Goal: Find contact information: Find contact information

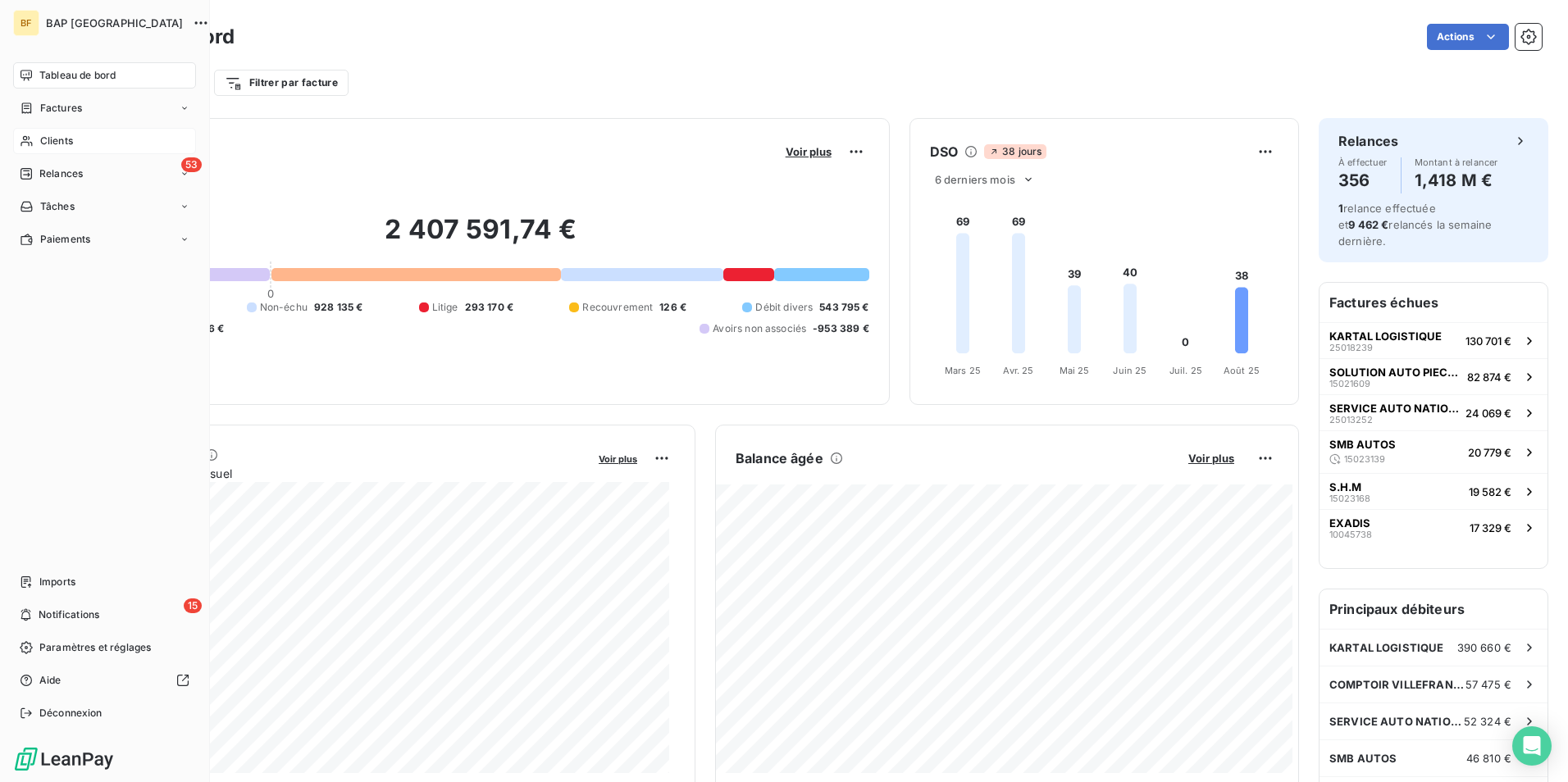
click at [71, 138] on span "Clients" at bounding box center [56, 141] width 33 height 15
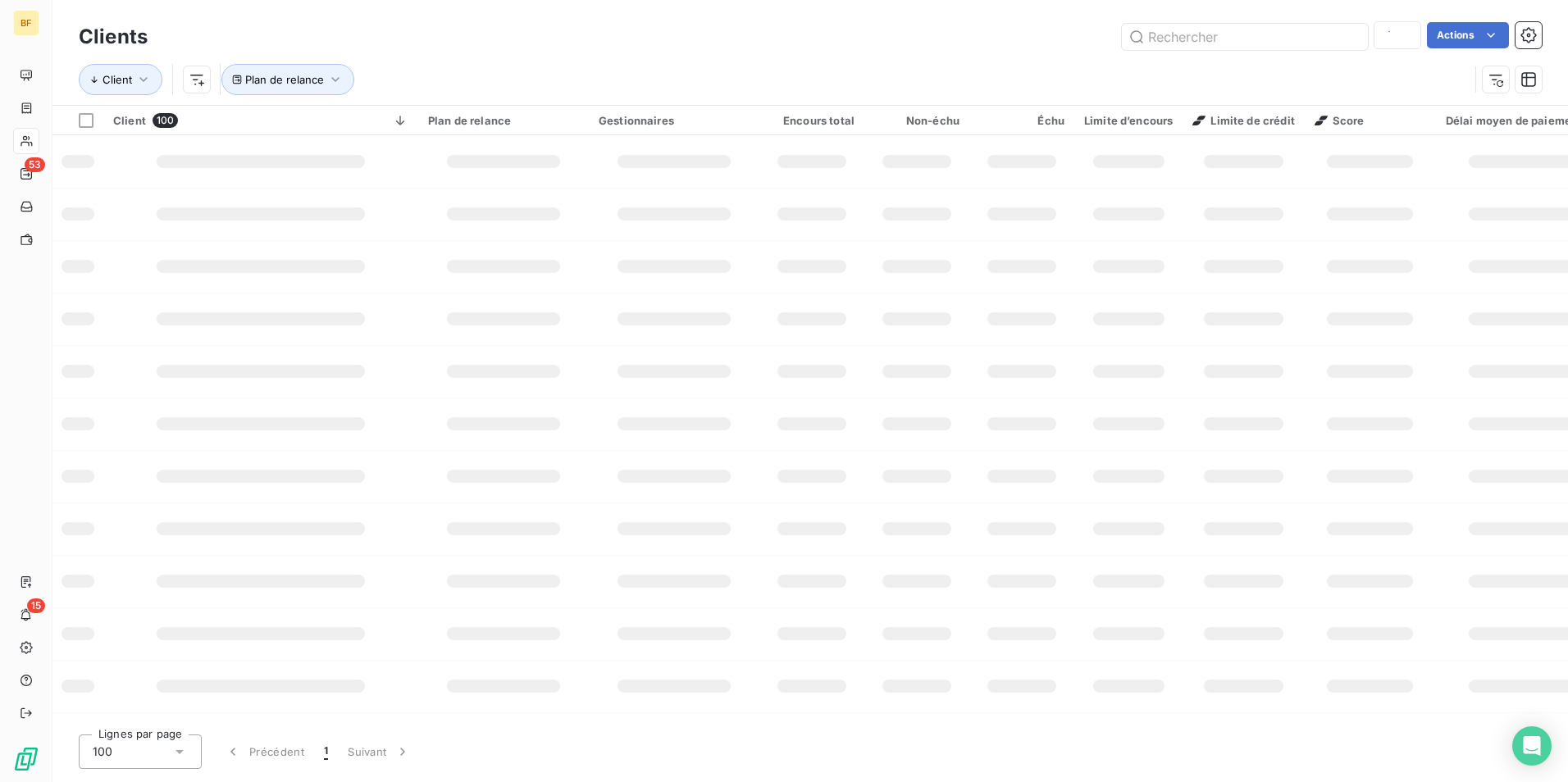
type input "bhi"
click at [1232, 47] on input "text" at bounding box center [1244, 36] width 246 height 26
type input "d.a"
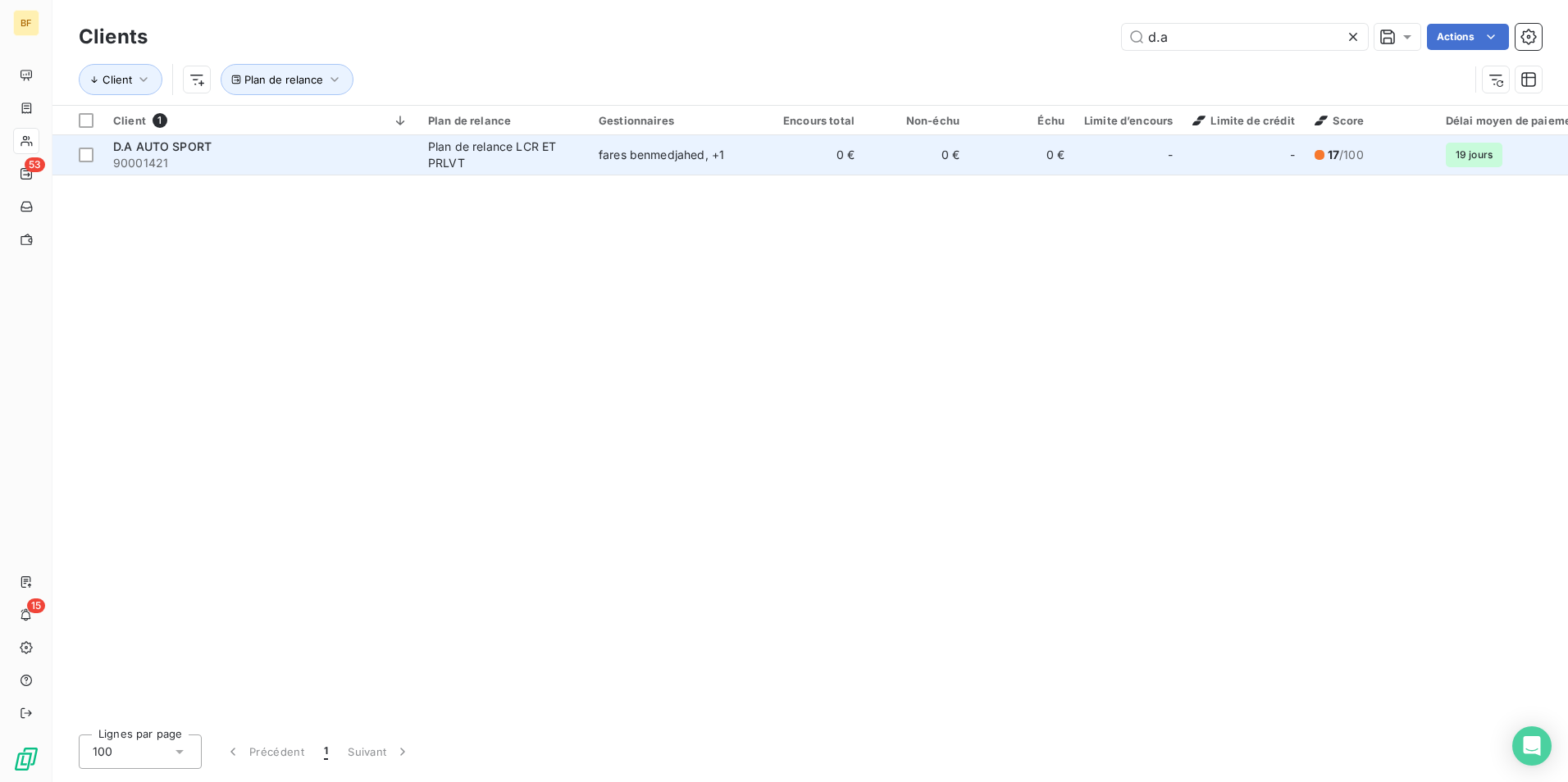
click at [285, 153] on div "D.A AUTO SPORT" at bounding box center [260, 147] width 295 height 17
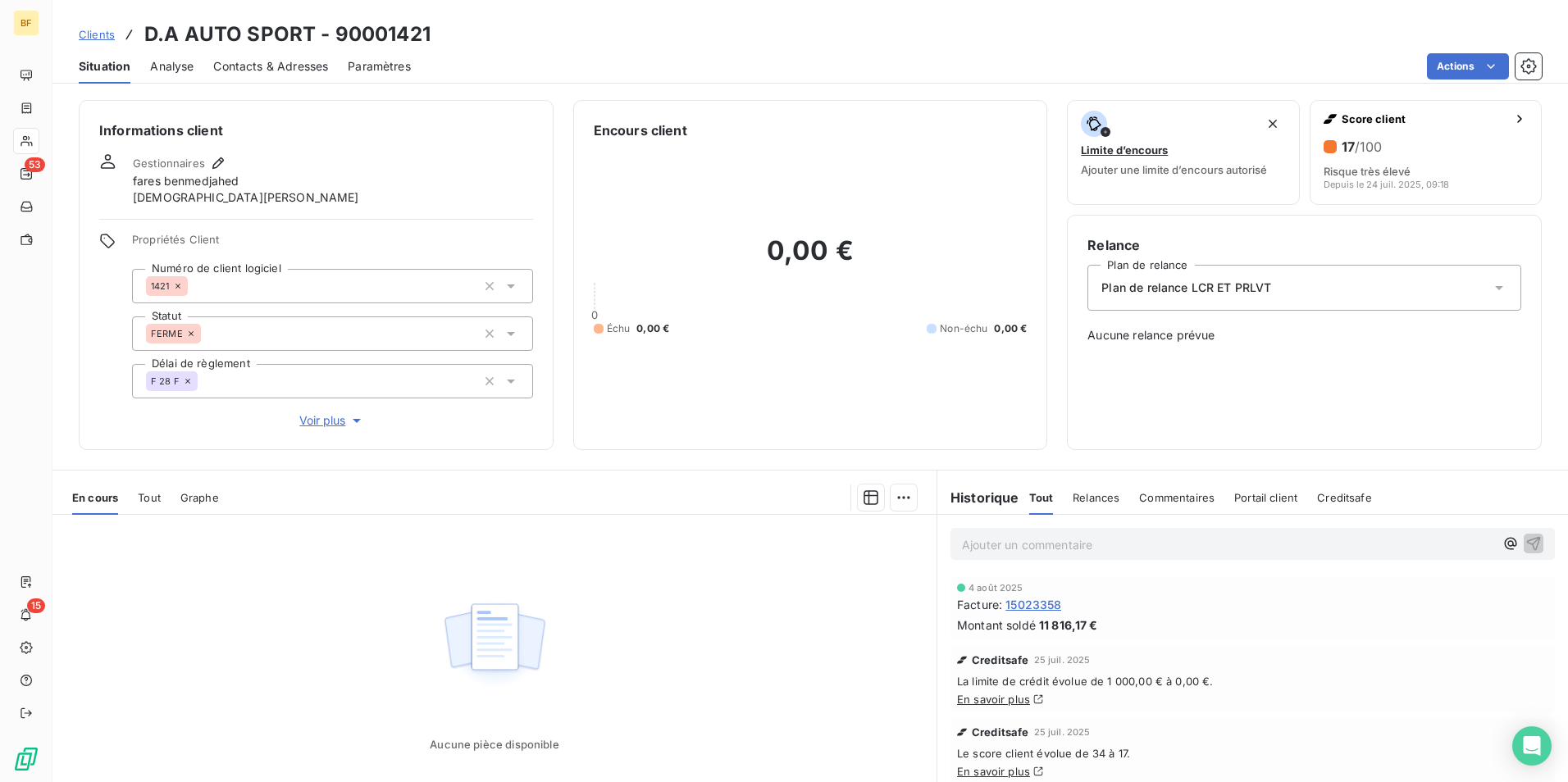
click at [265, 70] on span "Contacts & Adresses" at bounding box center [270, 66] width 115 height 17
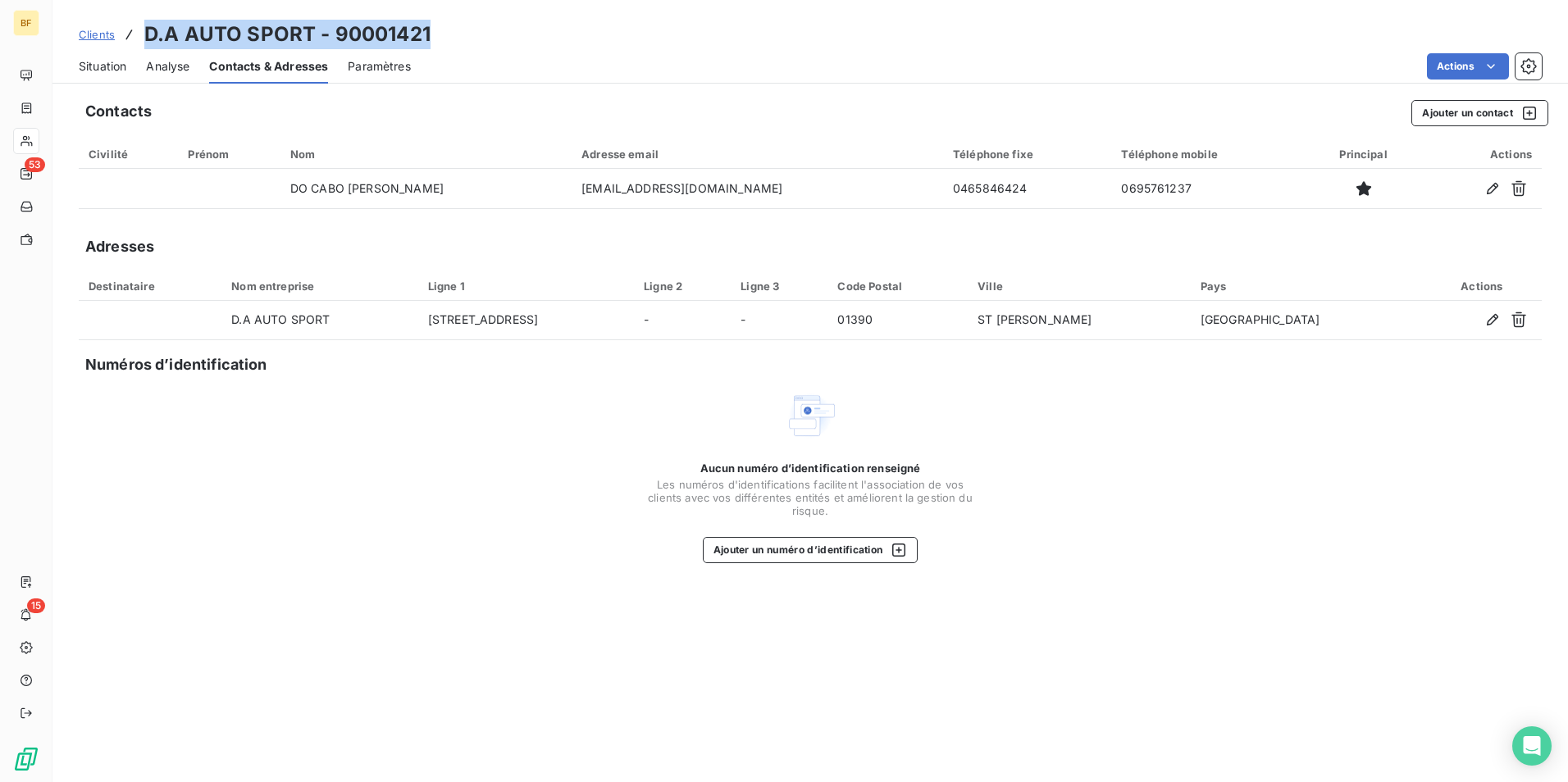
drag, startPoint x: 202, startPoint y: 24, endPoint x: 148, endPoint y: 29, distance: 54.2
click at [148, 29] on div "Clients D.A AUTO SPORT - 90001421" at bounding box center [810, 34] width 1516 height 29
copy h3 "D.A AUTO SPORT - 90001421"
click at [764, 37] on div "Clients D.A AUTO SPORT - 90001421" at bounding box center [810, 34] width 1516 height 29
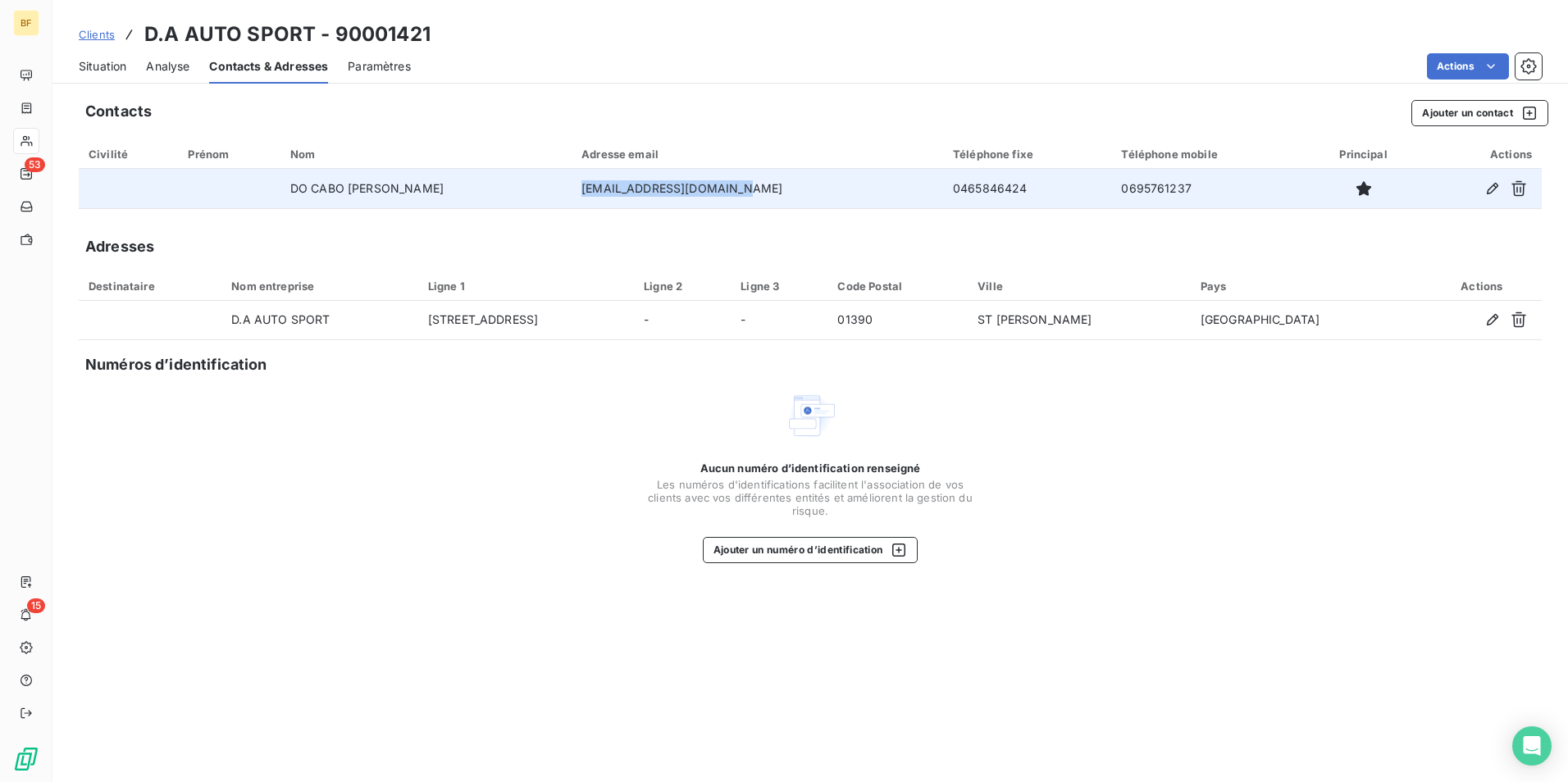
drag, startPoint x: 738, startPoint y: 193, endPoint x: 567, endPoint y: 187, distance: 171.1
click at [571, 187] on td "[EMAIL_ADDRESS][DOMAIN_NAME]" at bounding box center [757, 188] width 371 height 40
copy td "[EMAIL_ADDRESS][DOMAIN_NAME]"
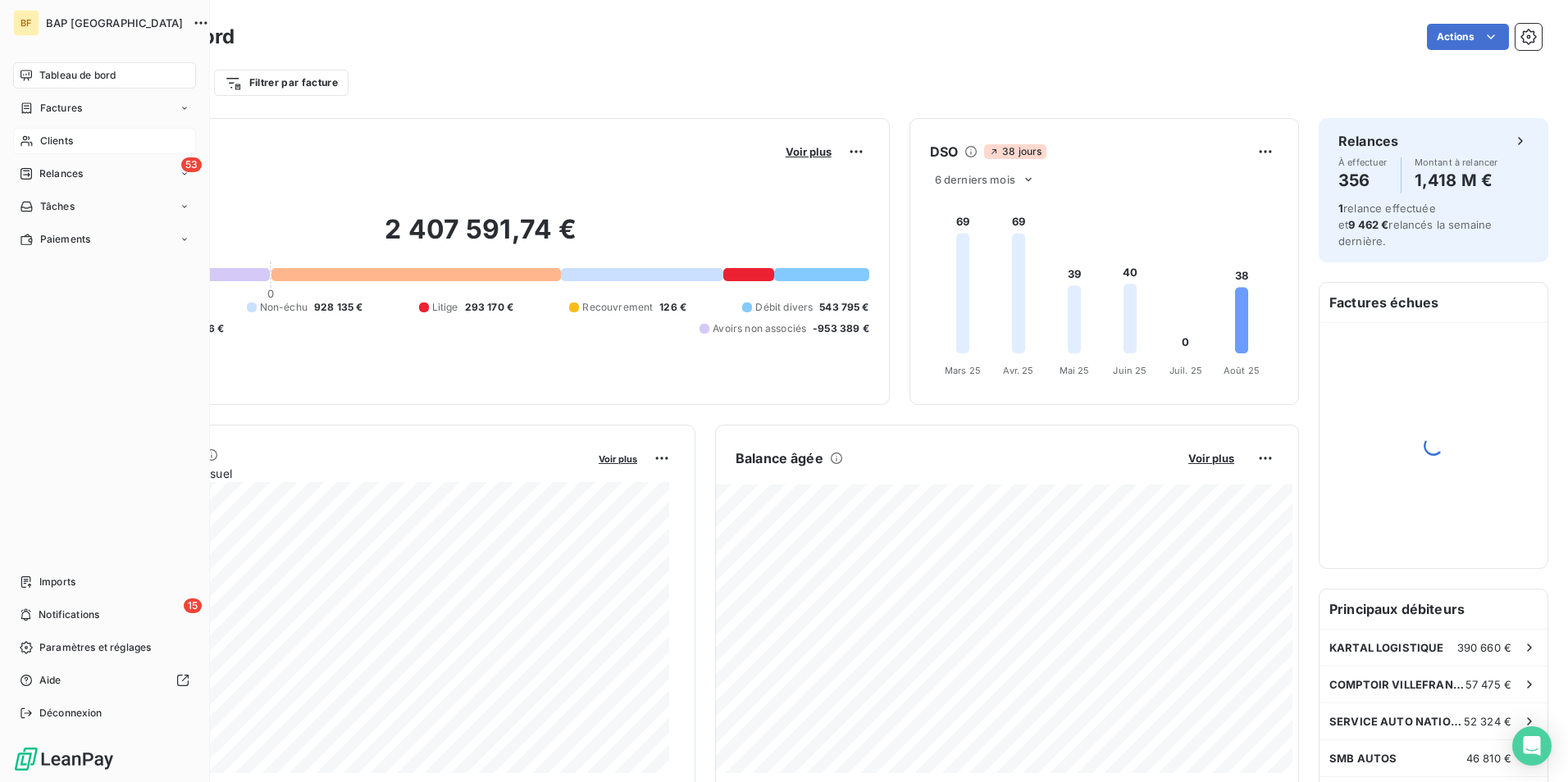
click at [59, 129] on div "Clients" at bounding box center [105, 141] width 183 height 26
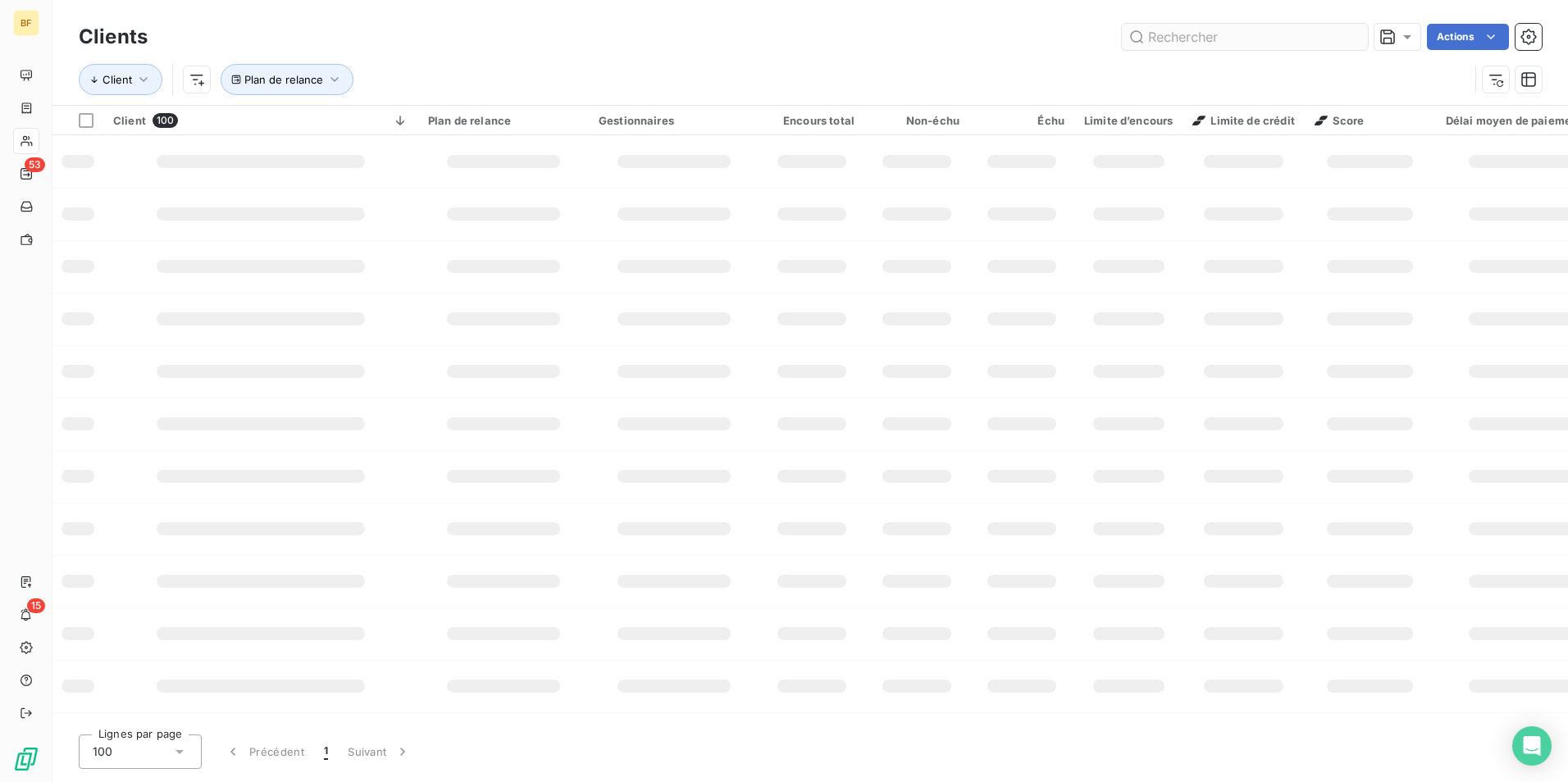
click at [1326, 45] on input "text" at bounding box center [1244, 36] width 246 height 26
type input "GENERALE AUTO"
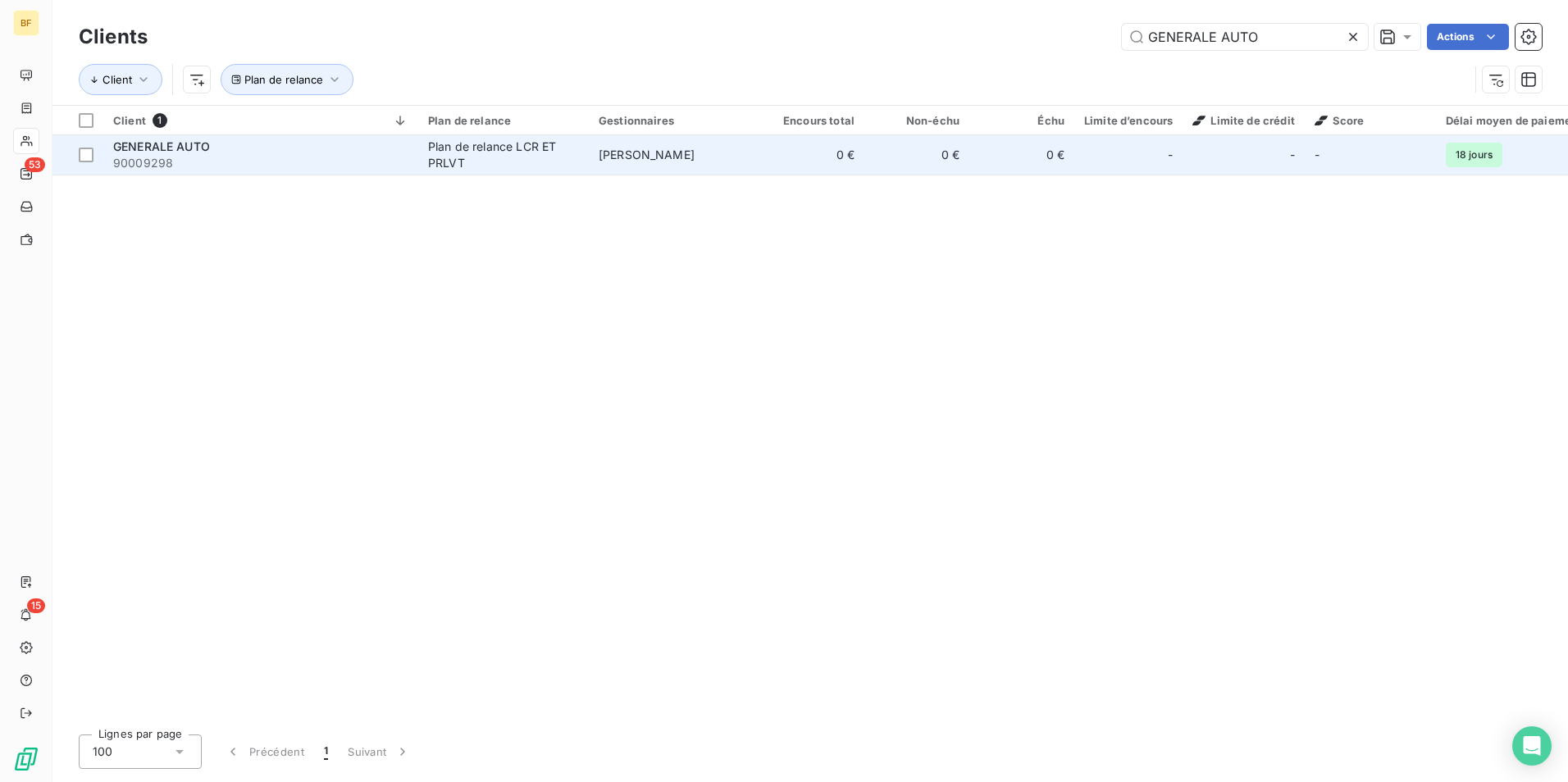
click at [649, 145] on td "Mhaèdine BAROUDI" at bounding box center [674, 154] width 171 height 40
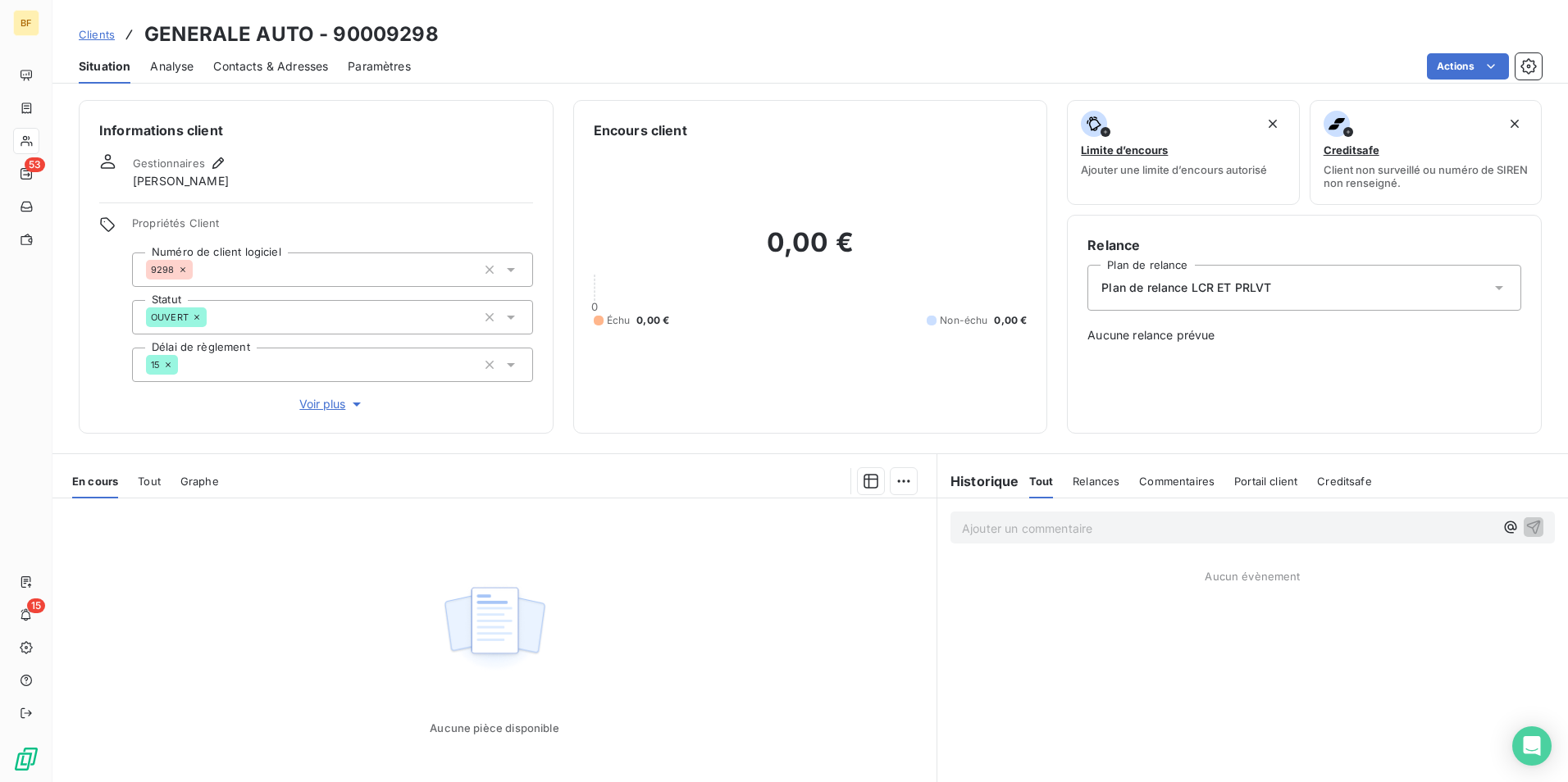
click at [267, 56] on div "Contacts & Adresses" at bounding box center [270, 66] width 115 height 34
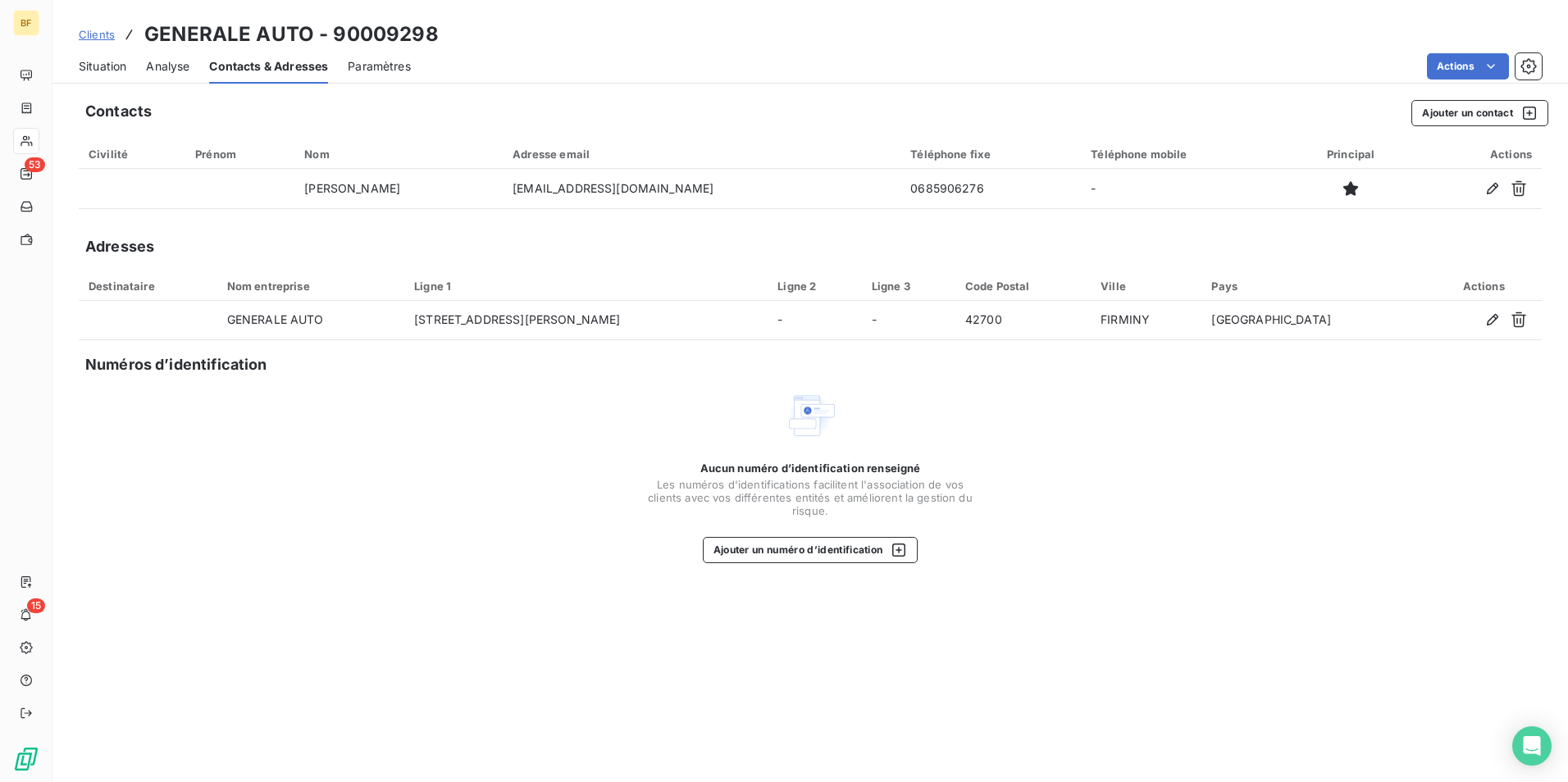
click at [104, 71] on span "Situation" at bounding box center [102, 66] width 48 height 17
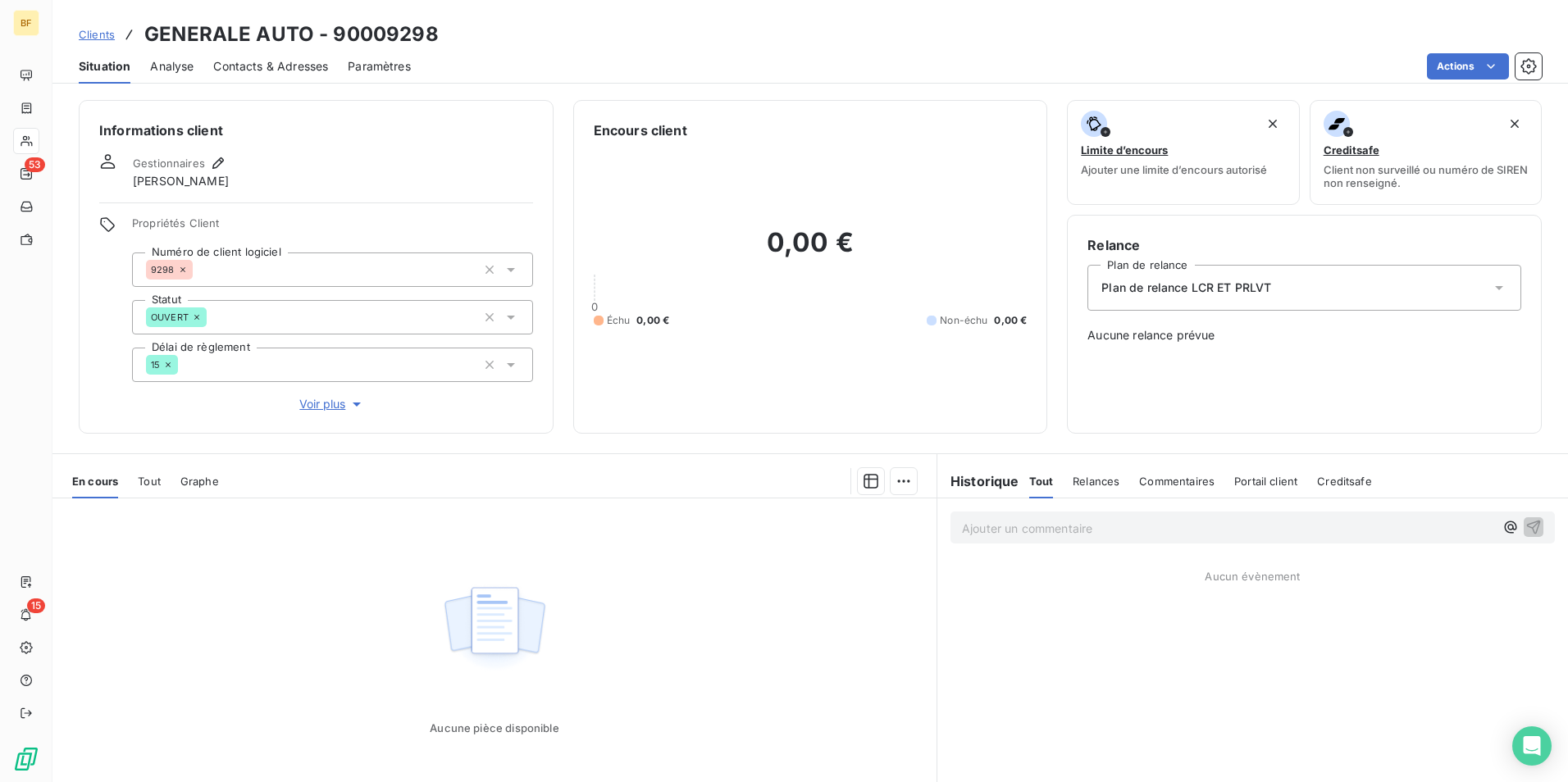
click at [288, 74] on span "Contacts & Adresses" at bounding box center [270, 66] width 115 height 17
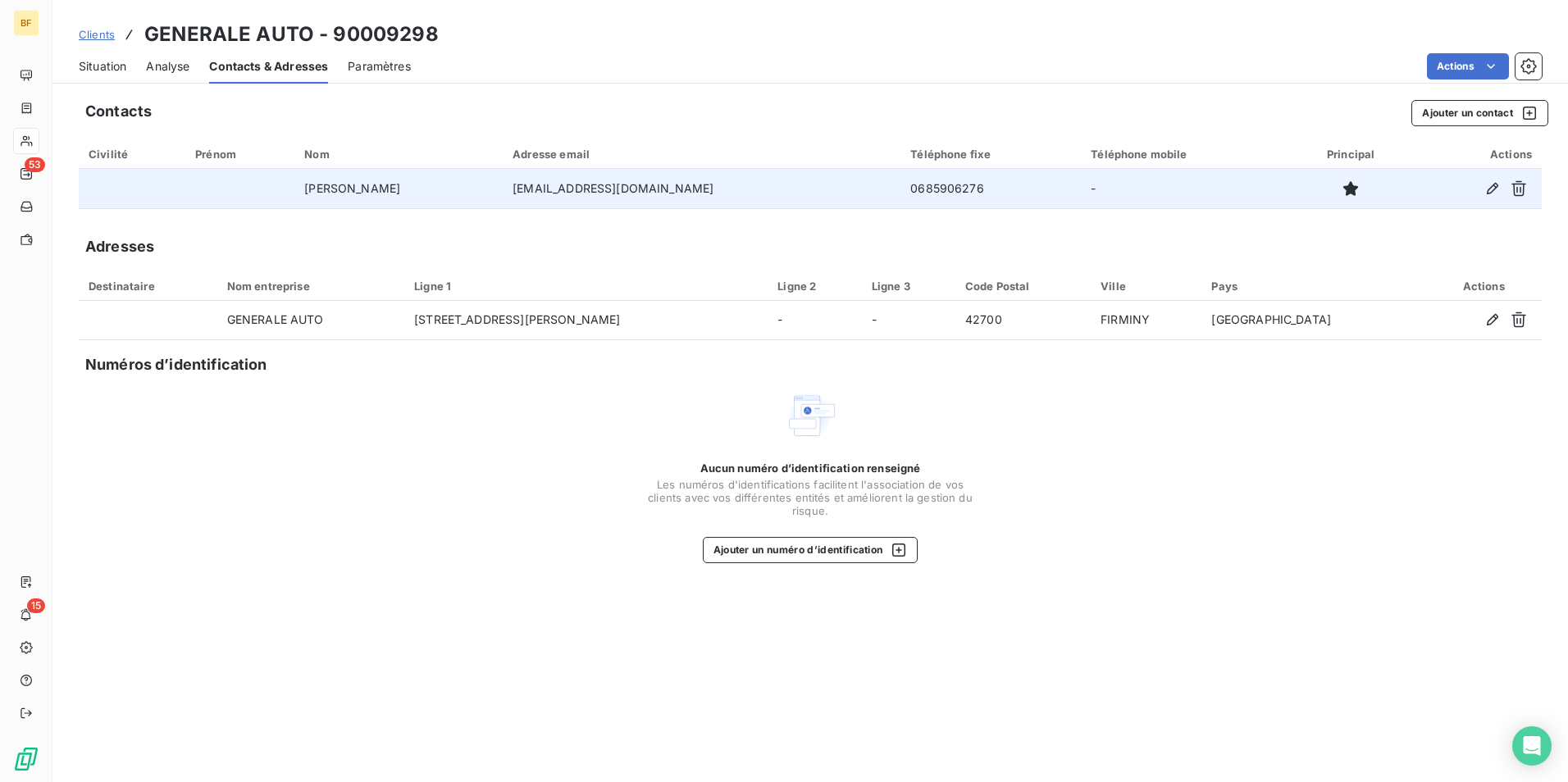
drag, startPoint x: 663, startPoint y: 191, endPoint x: 519, endPoint y: 196, distance: 144.1
click at [519, 196] on tr "VACHET Philippe generaleauto42@gmail.com 0685906276 -" at bounding box center [810, 188] width 1463 height 40
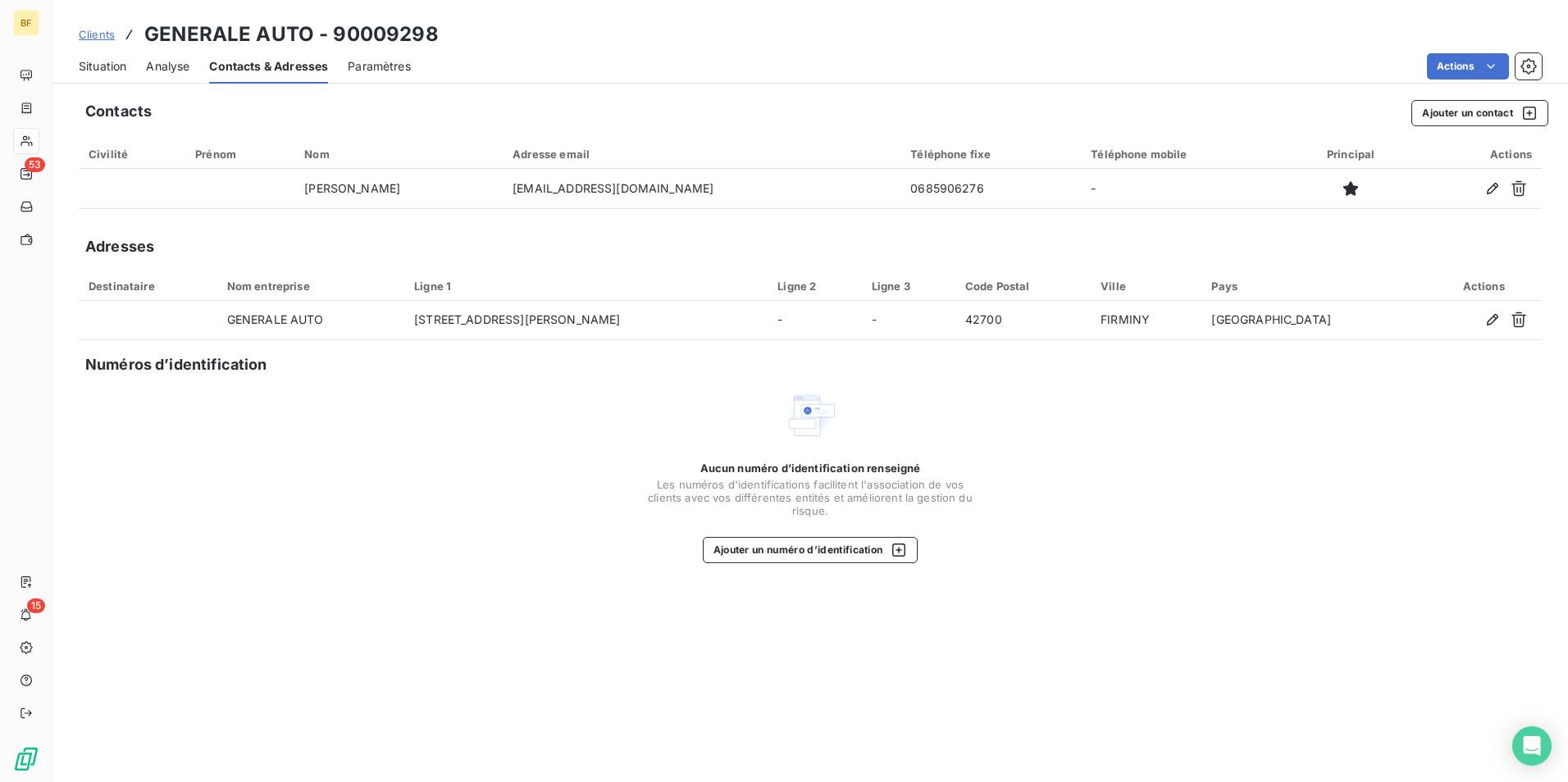
copy tr "generaleauto42@gmail.com"
drag, startPoint x: 255, startPoint y: 32, endPoint x: 147, endPoint y: 29, distance: 108.0
click at [147, 29] on div "Clients GENERALE AUTO - 90009298" at bounding box center [810, 34] width 1516 height 29
copy h3 "GENERALE AUTO - 90009298"
drag, startPoint x: 84, startPoint y: 64, endPoint x: 254, endPoint y: 86, distance: 171.4
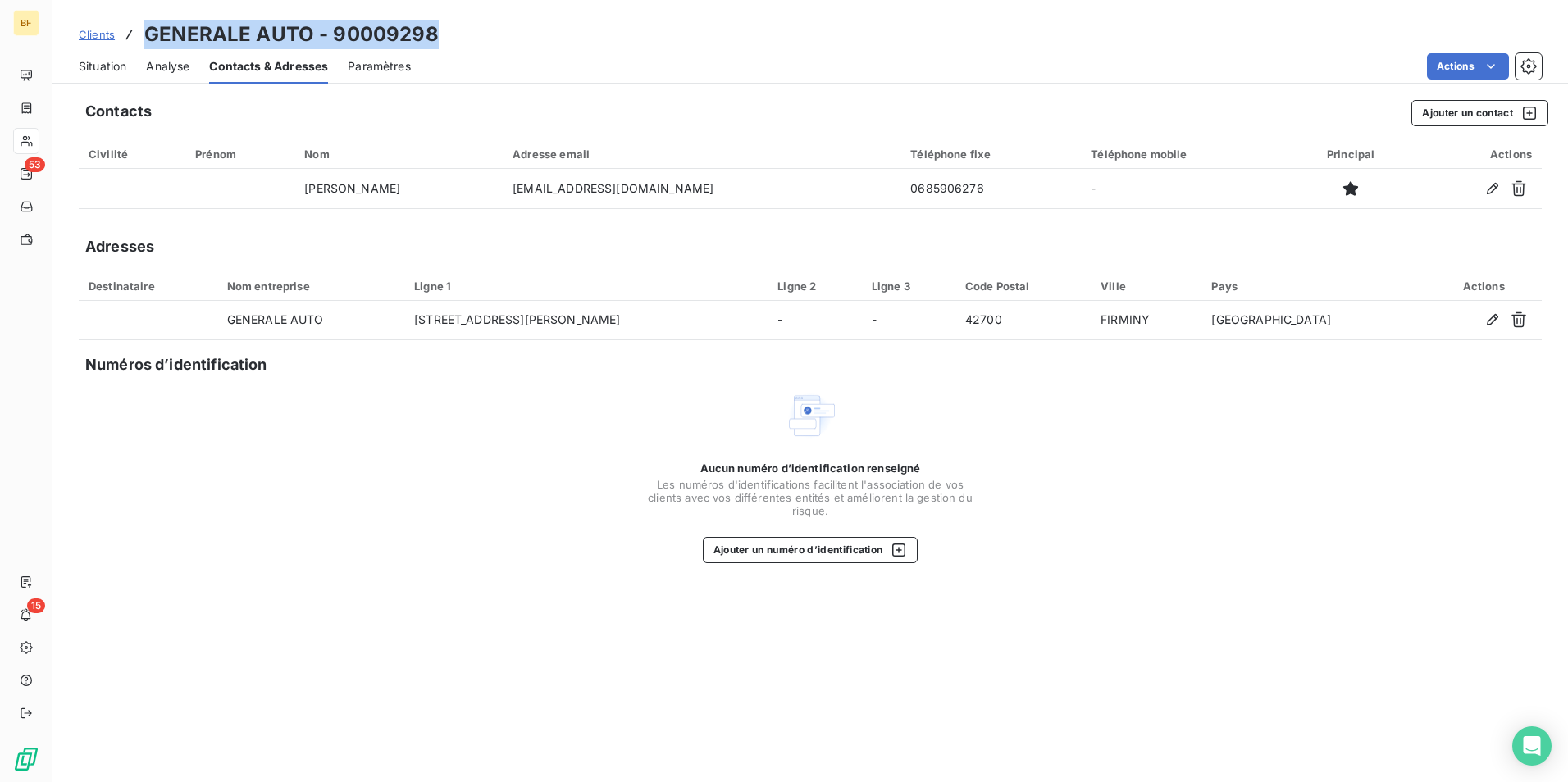
click at [85, 64] on span "Situation" at bounding box center [102, 66] width 48 height 17
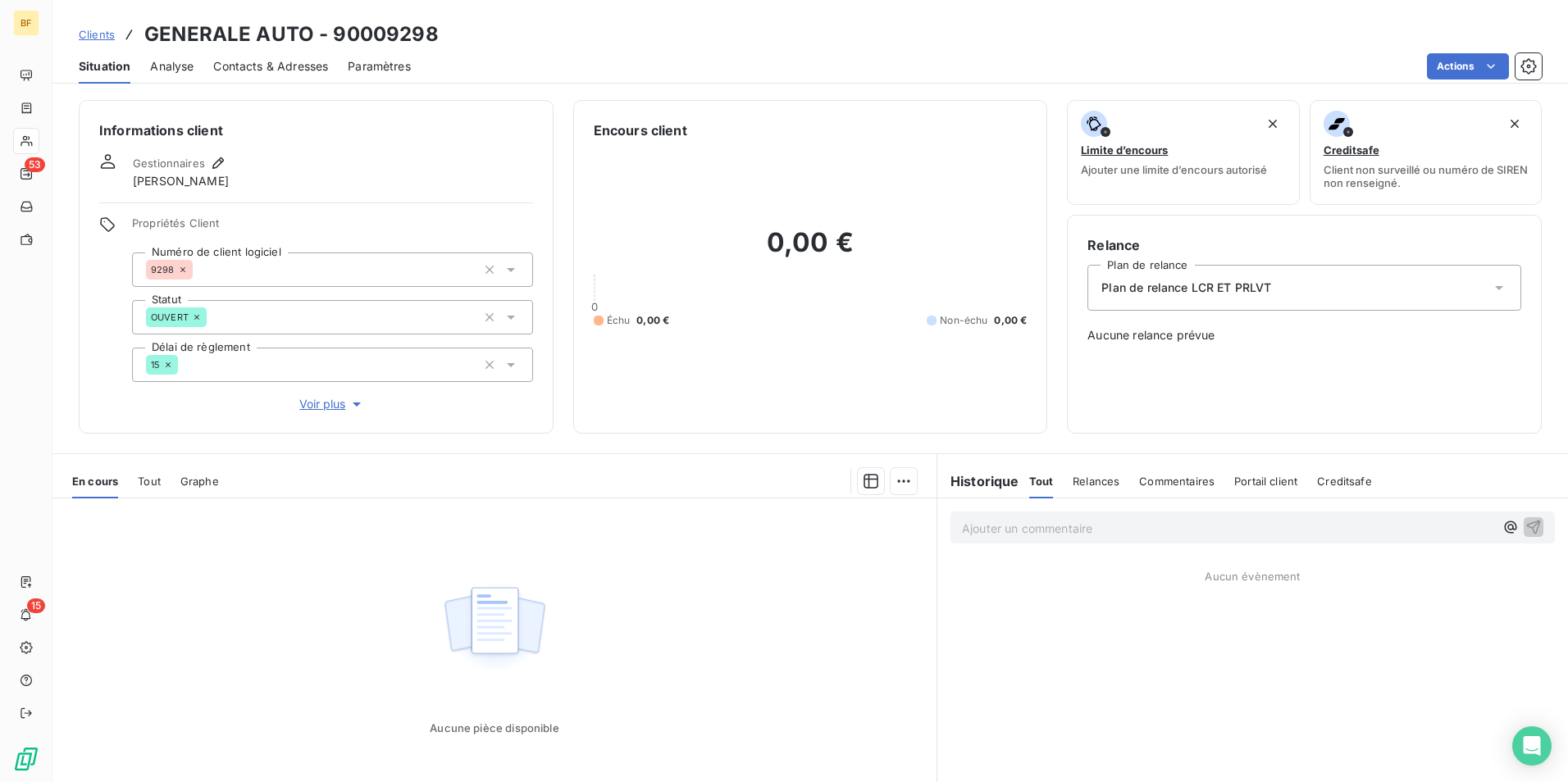
click at [1179, 521] on p "Ajouter un commentaire ﻿" at bounding box center [1228, 527] width 532 height 20
click at [1095, 518] on div "(AV) impayé factor" at bounding box center [1228, 527] width 532 height 20
click at [1096, 524] on p "(AV) impayé factor" at bounding box center [1228, 527] width 532 height 18
click at [1185, 524] on p "(AV) impayé factor 225.41€" at bounding box center [1228, 527] width 532 height 18
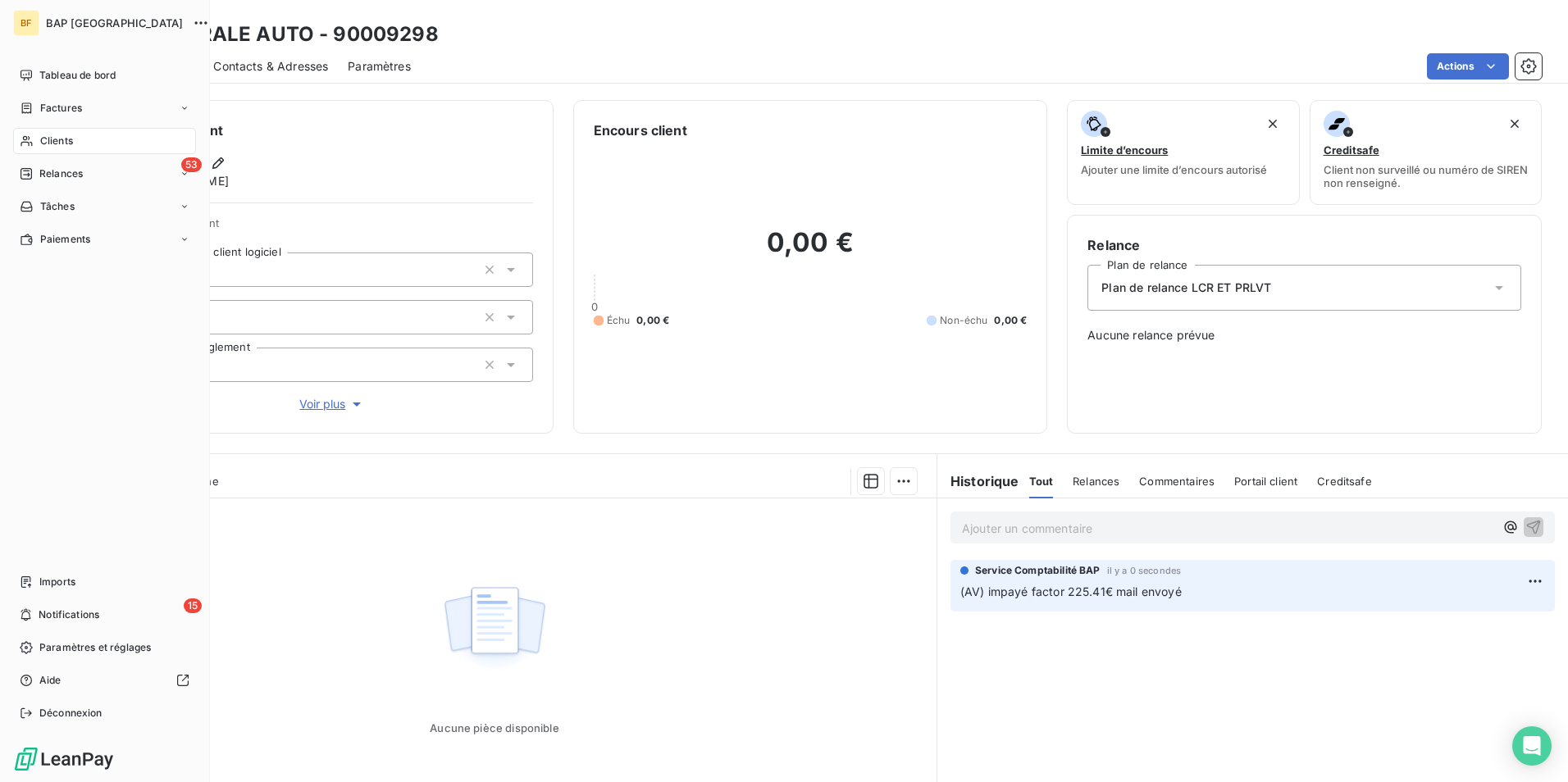
drag, startPoint x: 31, startPoint y: 71, endPoint x: 171, endPoint y: 7, distance: 153.9
click at [31, 71] on icon at bounding box center [26, 75] width 12 height 11
